Goal: Task Accomplishment & Management: Manage account settings

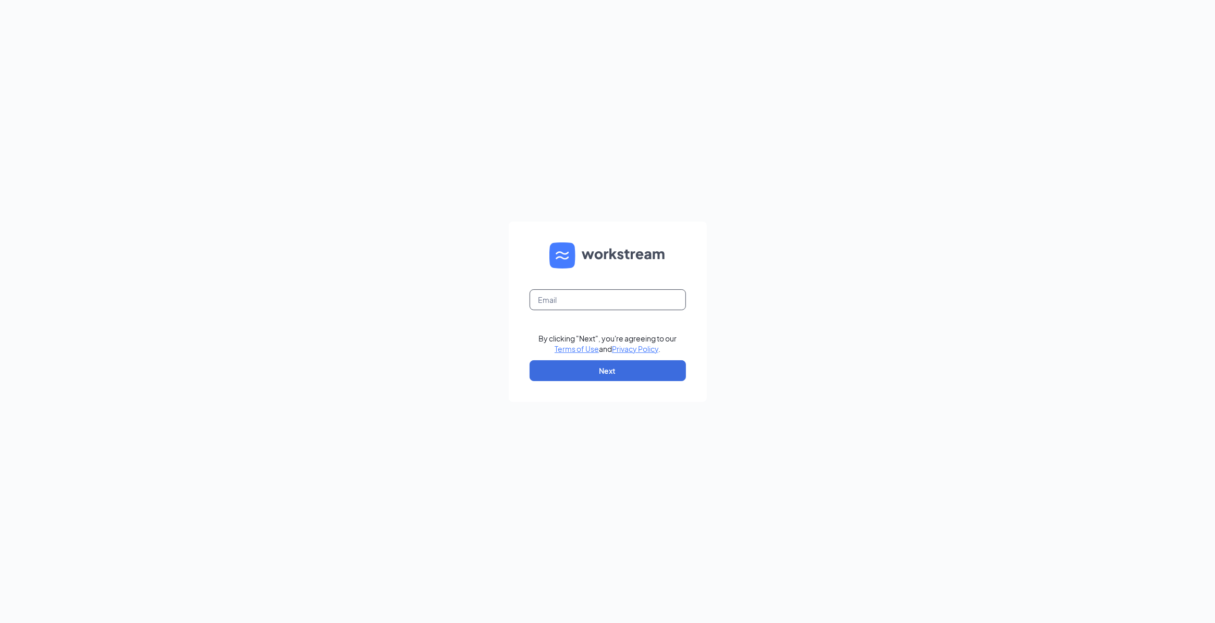
click at [545, 301] on input "text" at bounding box center [607, 299] width 156 height 21
type input "store1248@melanbo.net"
click at [567, 379] on button "Next" at bounding box center [607, 370] width 156 height 21
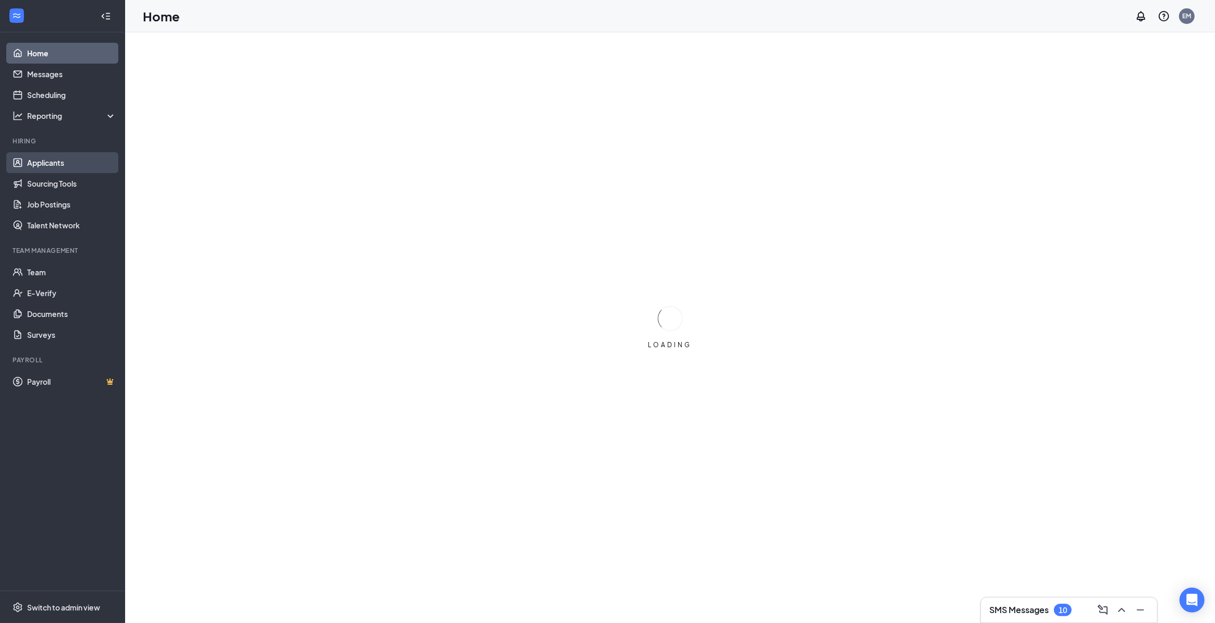
click at [30, 161] on link "Applicants" at bounding box center [71, 162] width 89 height 21
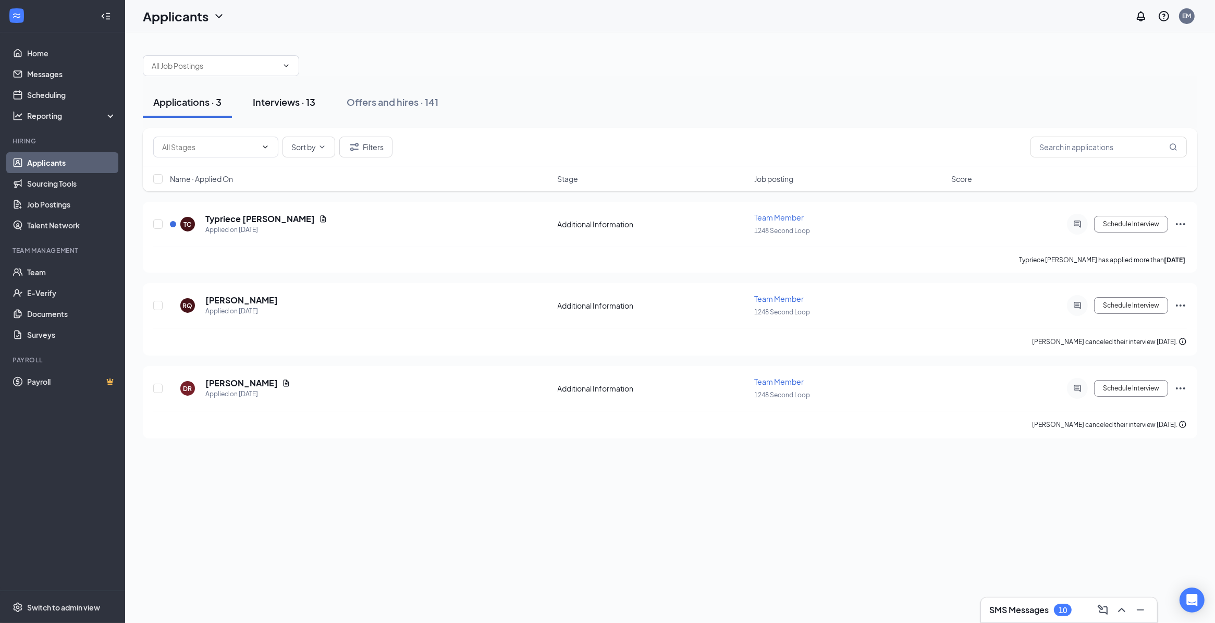
click at [293, 100] on div "Interviews · 13" at bounding box center [284, 101] width 63 height 13
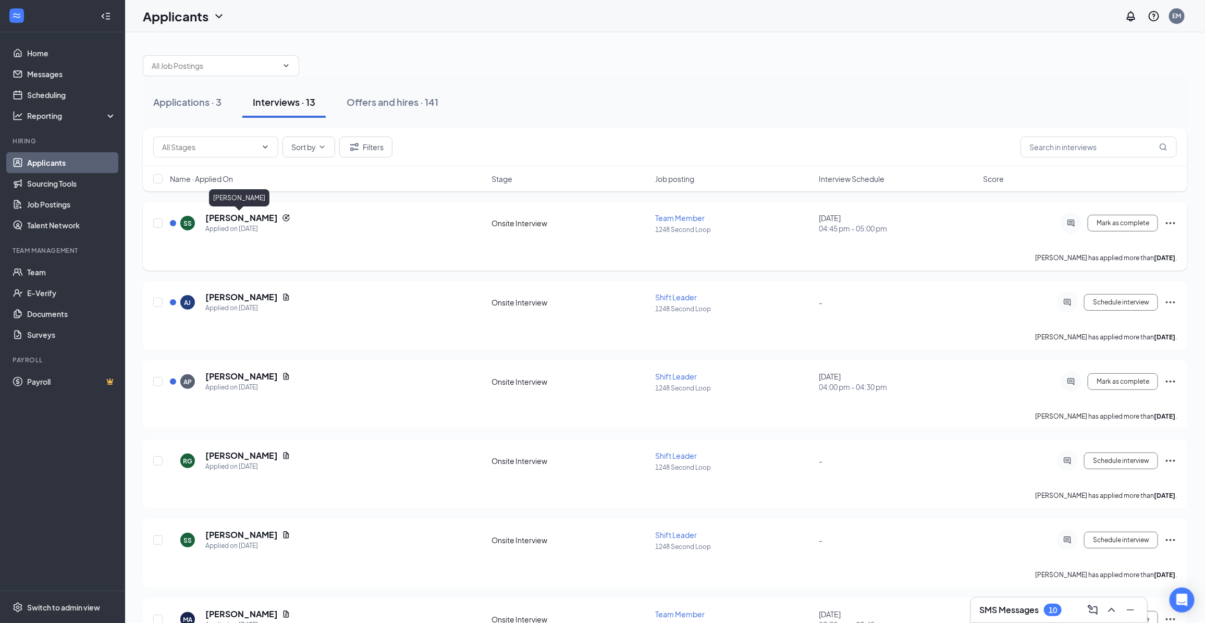
click at [220, 219] on h5 "[PERSON_NAME]" at bounding box center [241, 217] width 72 height 11
